Goal: Task Accomplishment & Management: Manage account settings

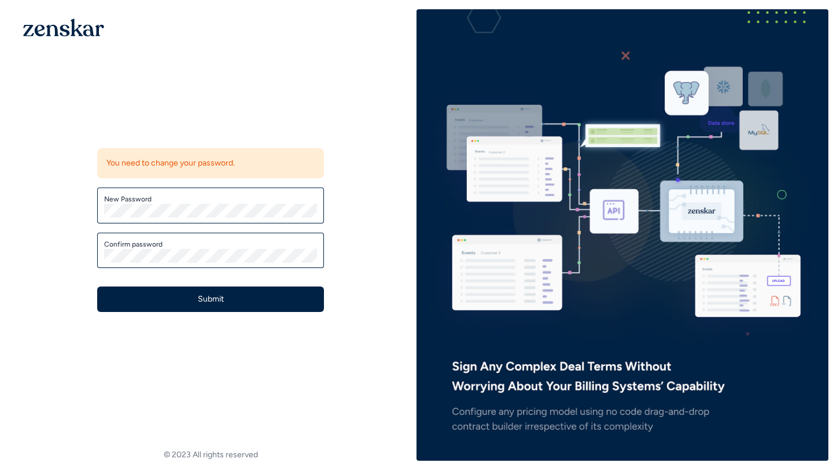
click at [267, 201] on label "New Password" at bounding box center [210, 198] width 213 height 9
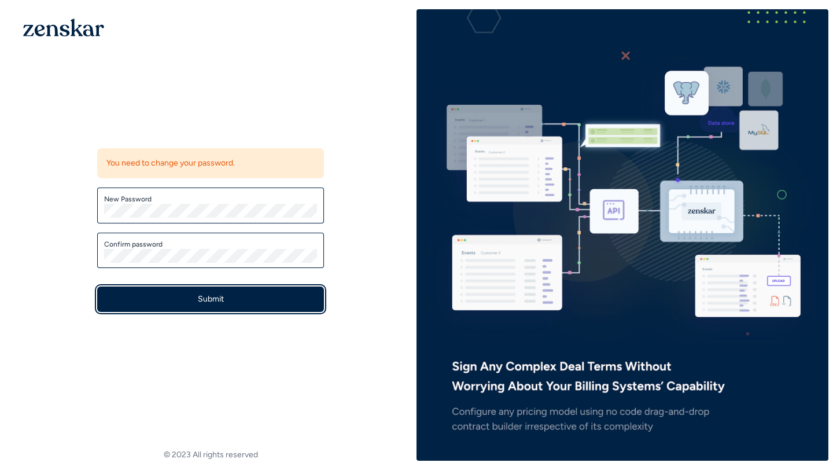
click at [262, 292] on button "Submit" at bounding box center [210, 299] width 227 height 25
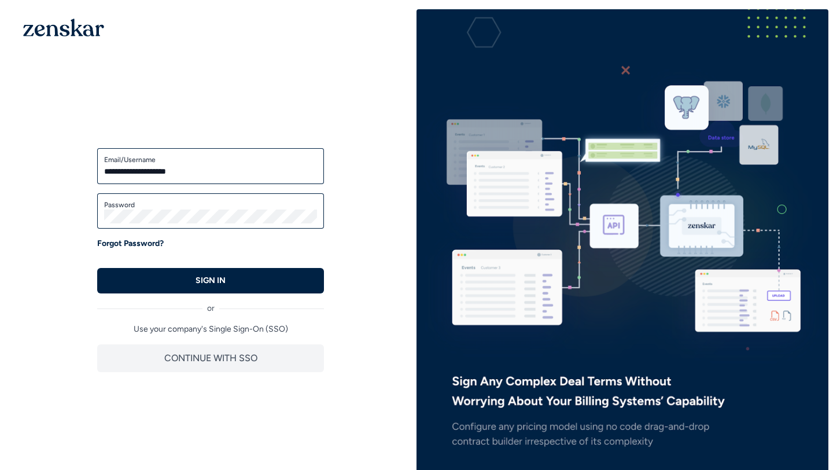
type input "**********"
click at [181, 196] on div "Password" at bounding box center [210, 211] width 227 height 36
click at [181, 227] on div "Password" at bounding box center [210, 211] width 227 height 36
click at [201, 271] on button "SIGN IN" at bounding box center [210, 280] width 227 height 25
